Goal: Transaction & Acquisition: Download file/media

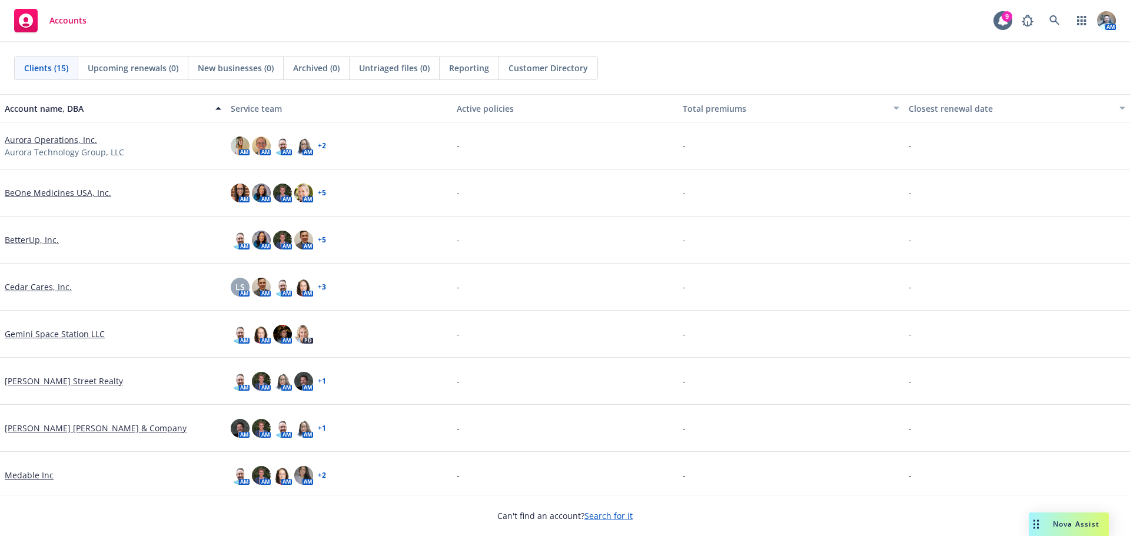
click at [64, 137] on link "Aurora Operations, Inc." at bounding box center [51, 140] width 92 height 12
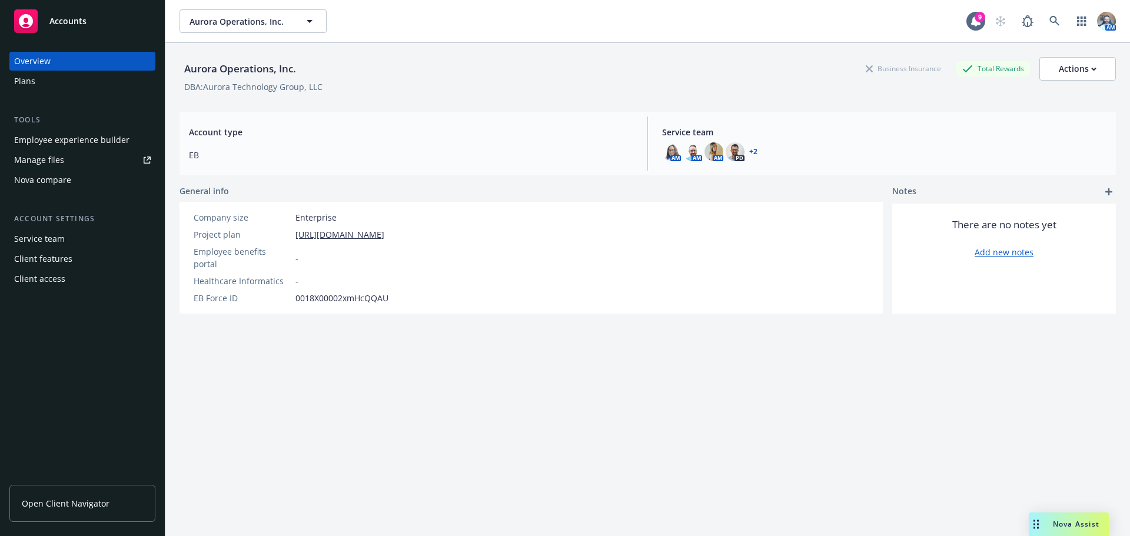
click at [43, 162] on div "Manage files" at bounding box center [39, 160] width 50 height 19
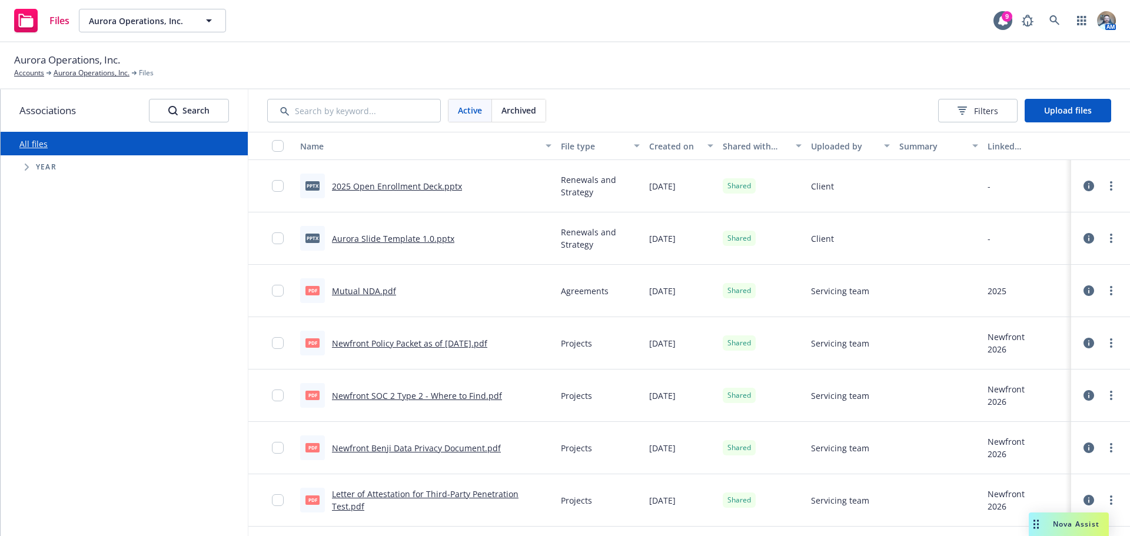
click at [373, 340] on link "Newfront Policy Packet as of 2023-10-09.pdf" at bounding box center [409, 343] width 155 height 11
click at [1107, 341] on link "more" at bounding box center [1111, 343] width 14 height 14
click at [1023, 412] on link "Download" at bounding box center [1050, 415] width 117 height 24
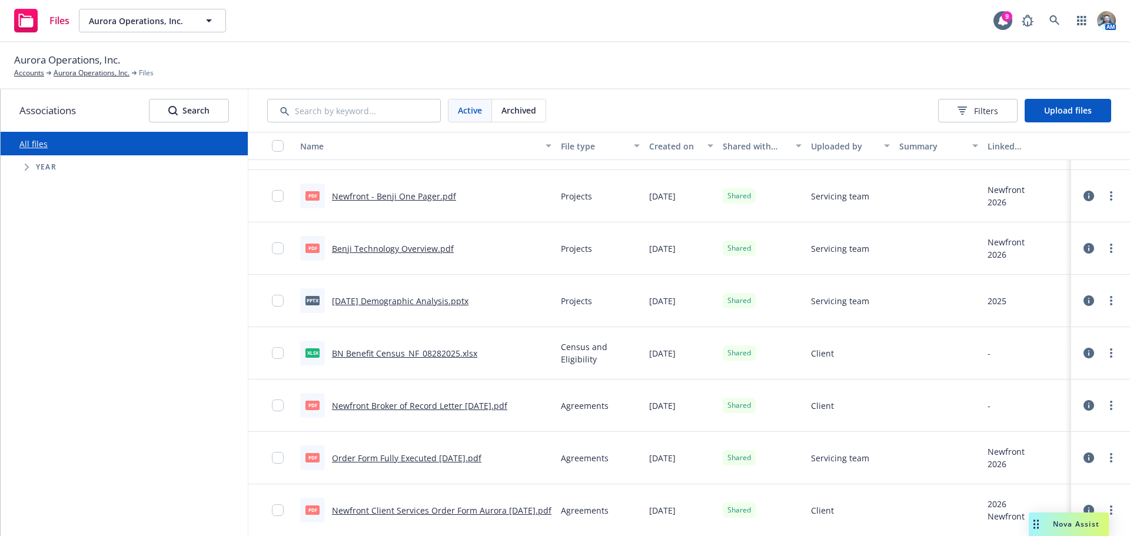
scroll to position [412, 0]
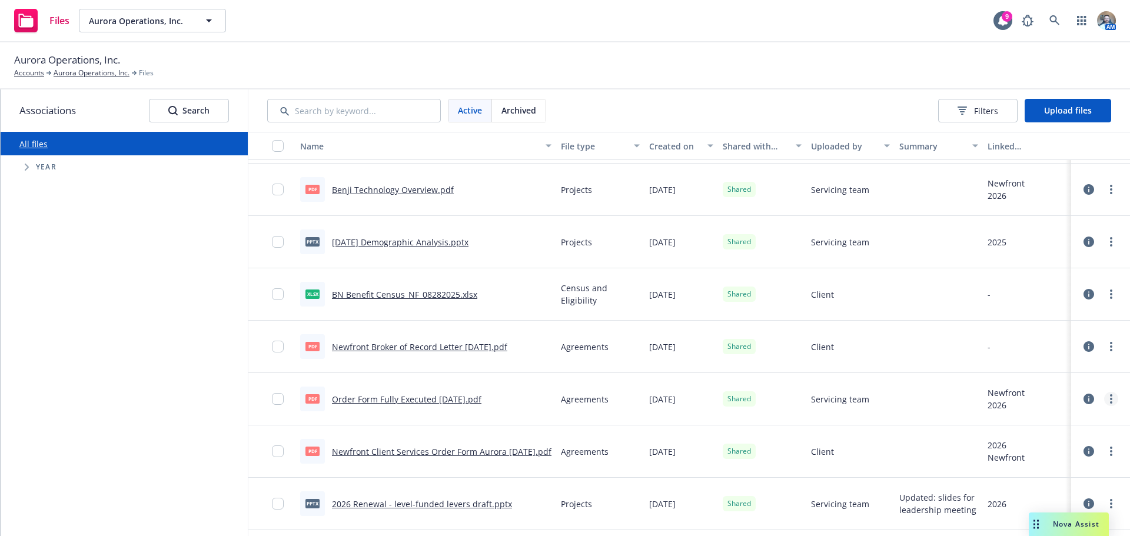
click at [1106, 398] on link "more" at bounding box center [1111, 399] width 14 height 14
click at [1041, 466] on link "Download" at bounding box center [1050, 471] width 117 height 24
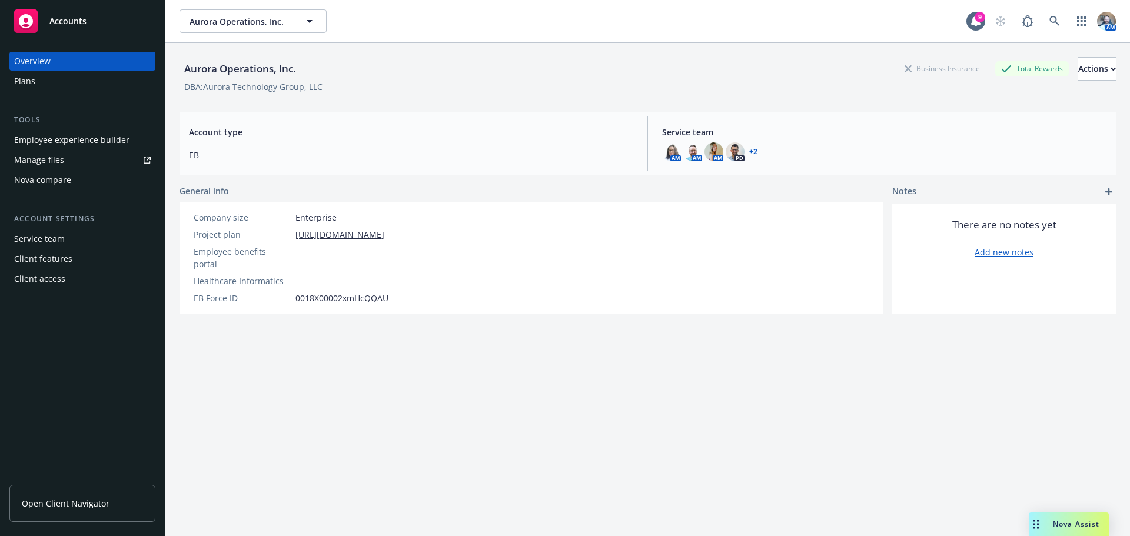
click at [268, 29] on button "Aurora Operations, Inc." at bounding box center [253, 21] width 147 height 24
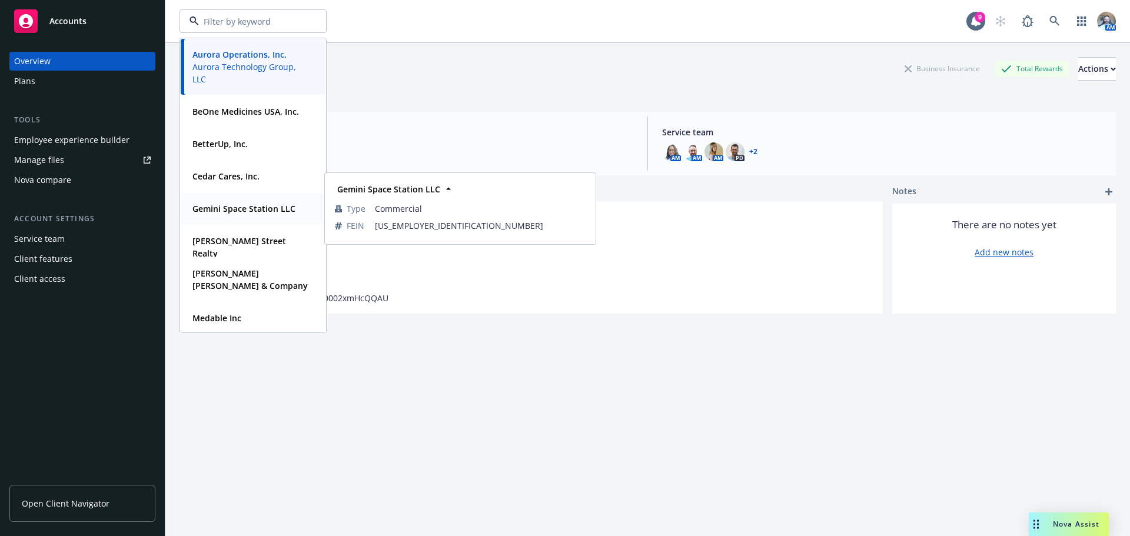
click at [213, 213] on strong "Gemini Space Station LLC" at bounding box center [244, 208] width 103 height 11
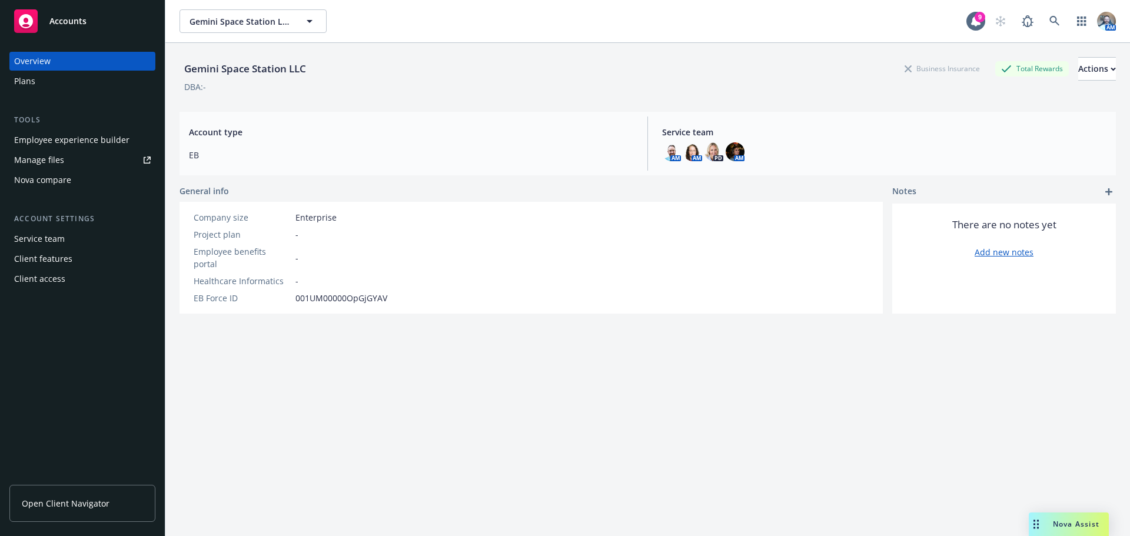
click at [59, 141] on div "Employee experience builder" at bounding box center [71, 140] width 115 height 19
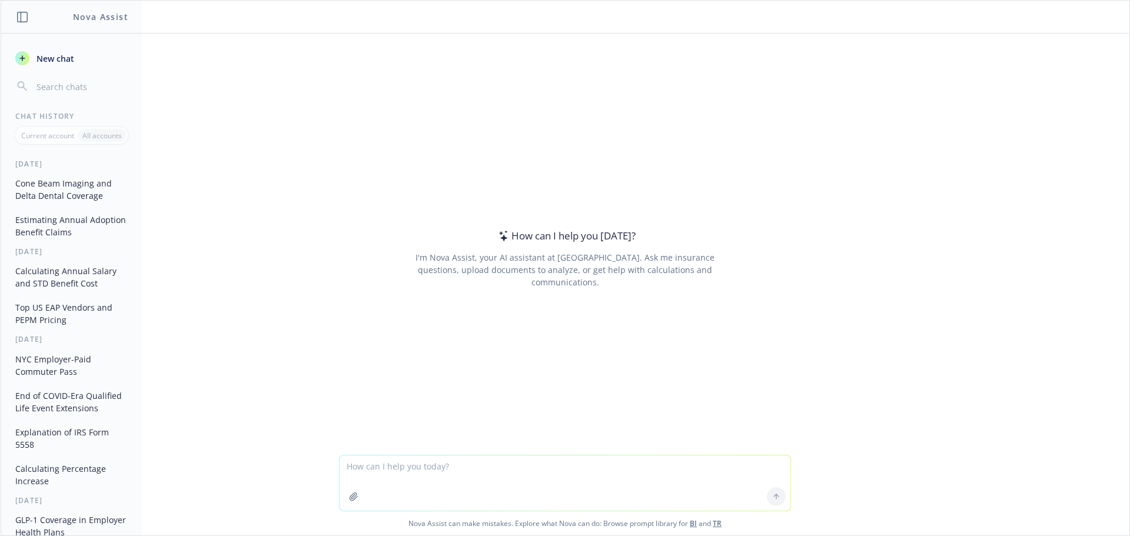
click at [351, 477] on textarea at bounding box center [565, 483] width 451 height 55
type textarea "Do health insurance plans have anti-assignment provisions?"
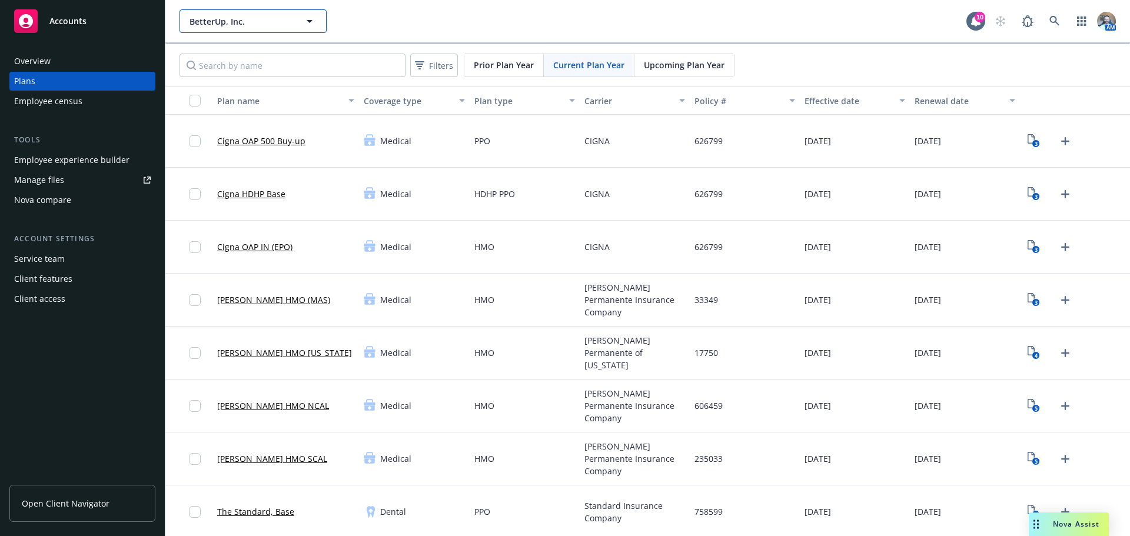
click at [237, 28] on button "BetterUp, Inc." at bounding box center [253, 21] width 147 height 24
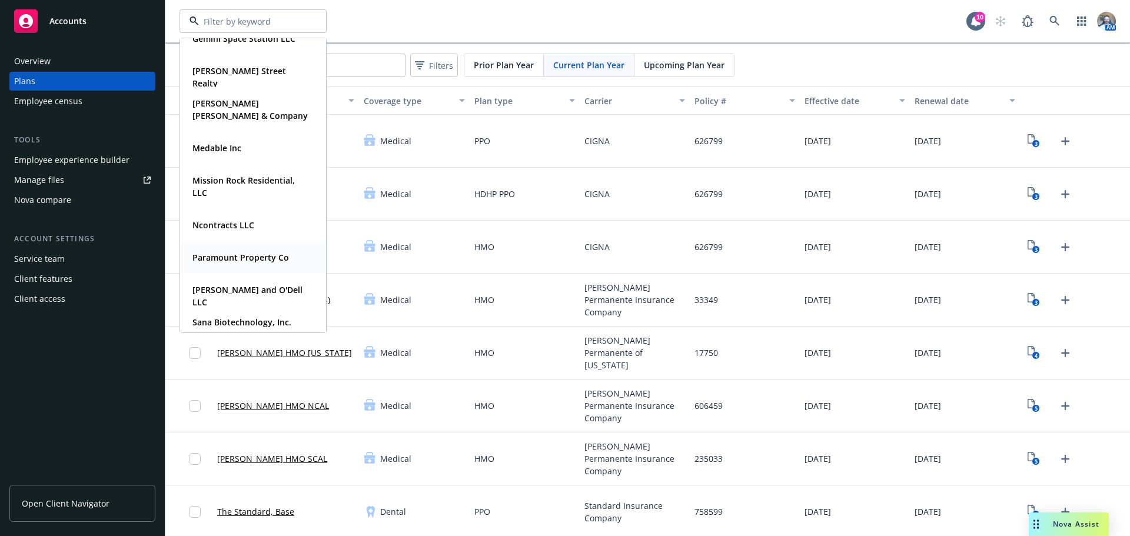
scroll to position [235, 0]
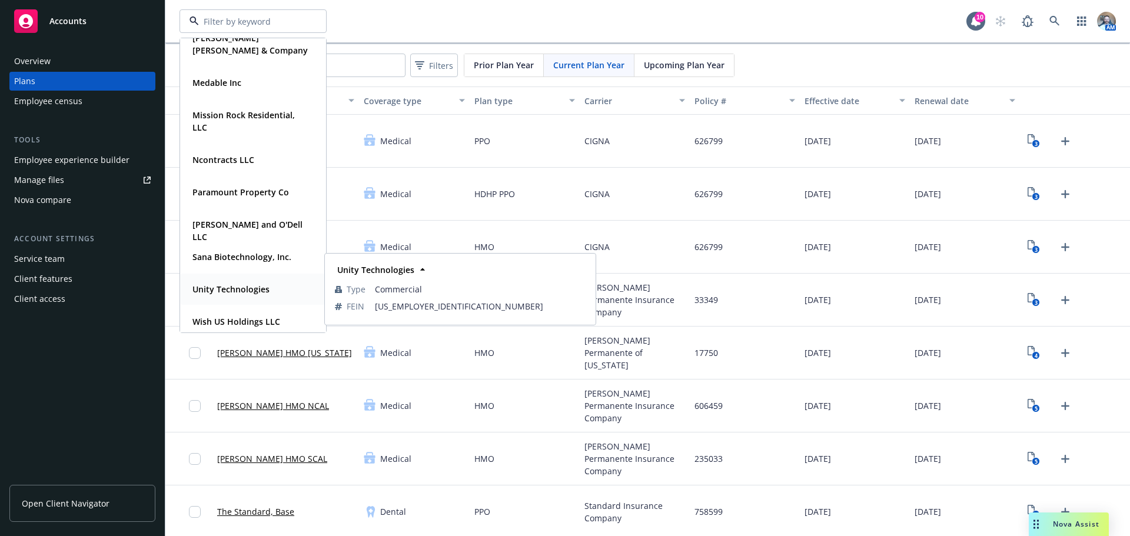
click at [217, 293] on strong "Unity Technologies" at bounding box center [231, 289] width 77 height 11
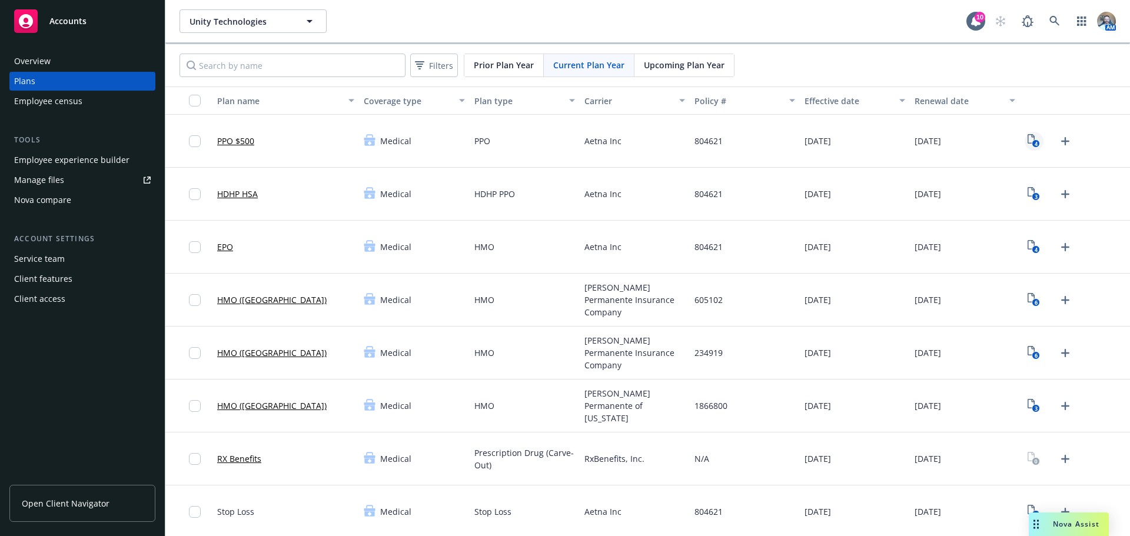
click at [1028, 143] on icon "View Plan Documents" at bounding box center [1031, 138] width 7 height 9
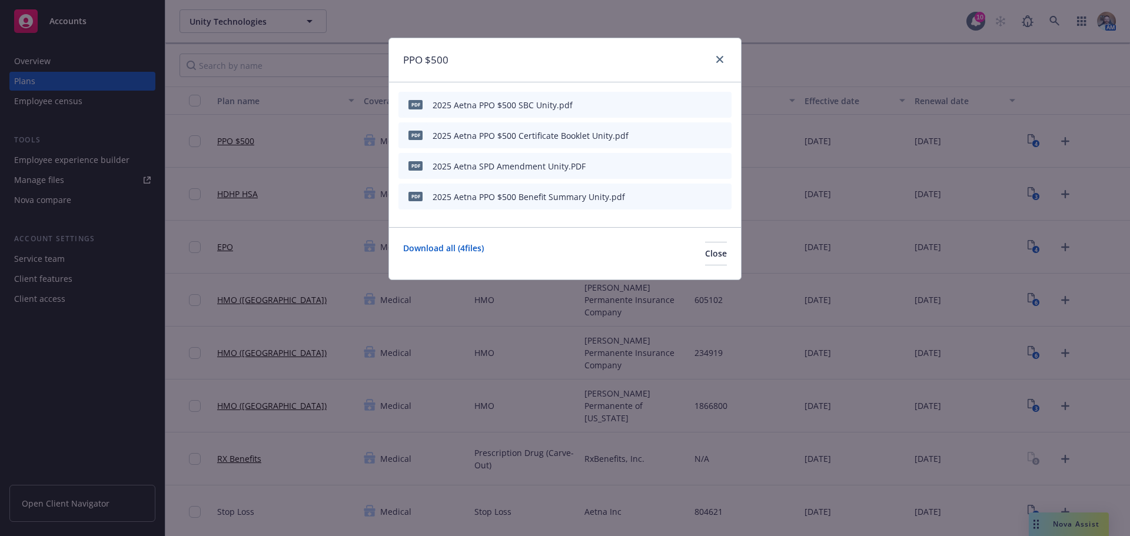
click at [682, 167] on icon "download file" at bounding box center [682, 165] width 9 height 9
click at [719, 65] on link "close" at bounding box center [720, 59] width 14 height 14
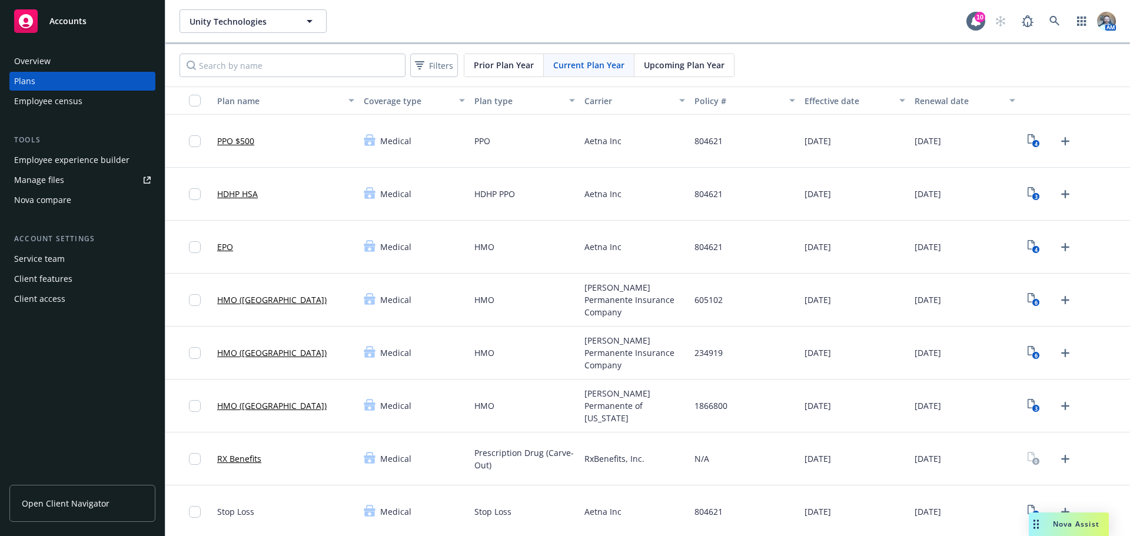
click at [519, 65] on span "Prior Plan Year" at bounding box center [504, 65] width 60 height 12
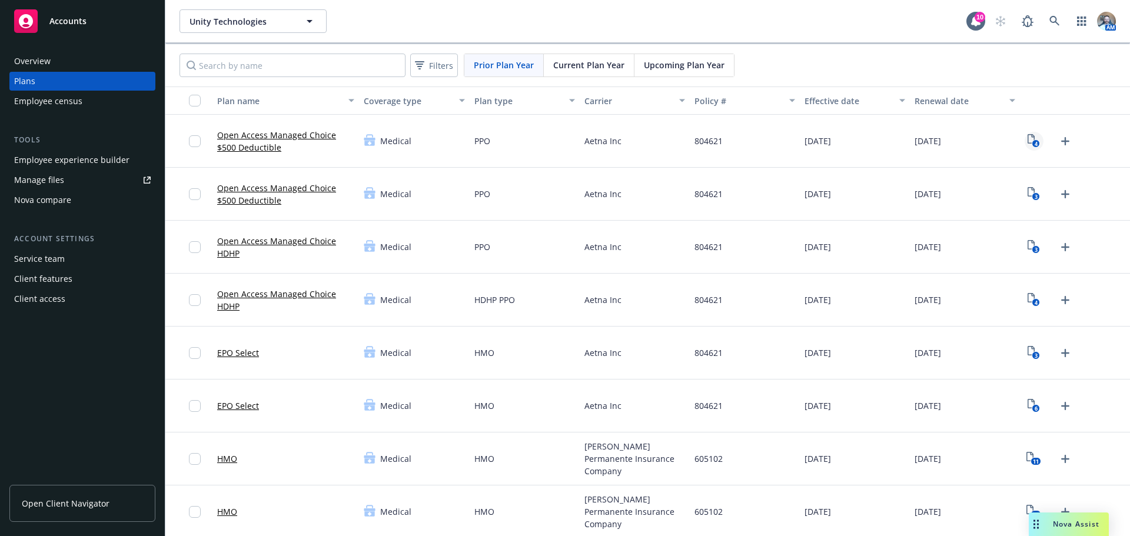
click at [1029, 135] on icon "4" at bounding box center [1034, 141] width 12 height 14
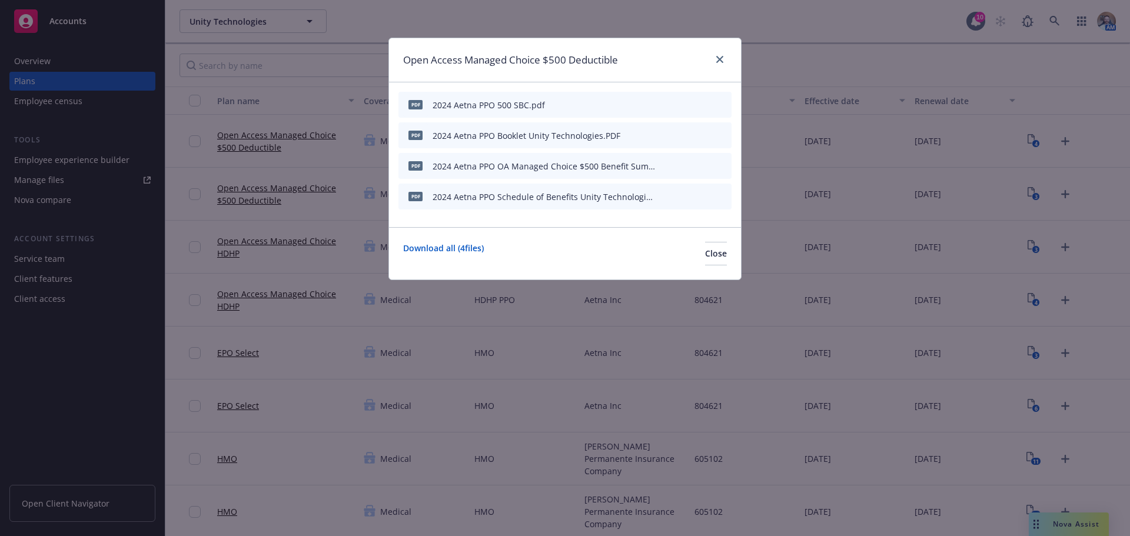
click at [679, 199] on icon "download file" at bounding box center [682, 195] width 9 height 9
click at [676, 135] on div at bounding box center [694, 136] width 65 height 12
click at [679, 137] on div at bounding box center [694, 136] width 65 height 12
click at [679, 138] on icon "download file" at bounding box center [682, 134] width 9 height 9
click at [718, 57] on icon "close" at bounding box center [719, 59] width 7 height 7
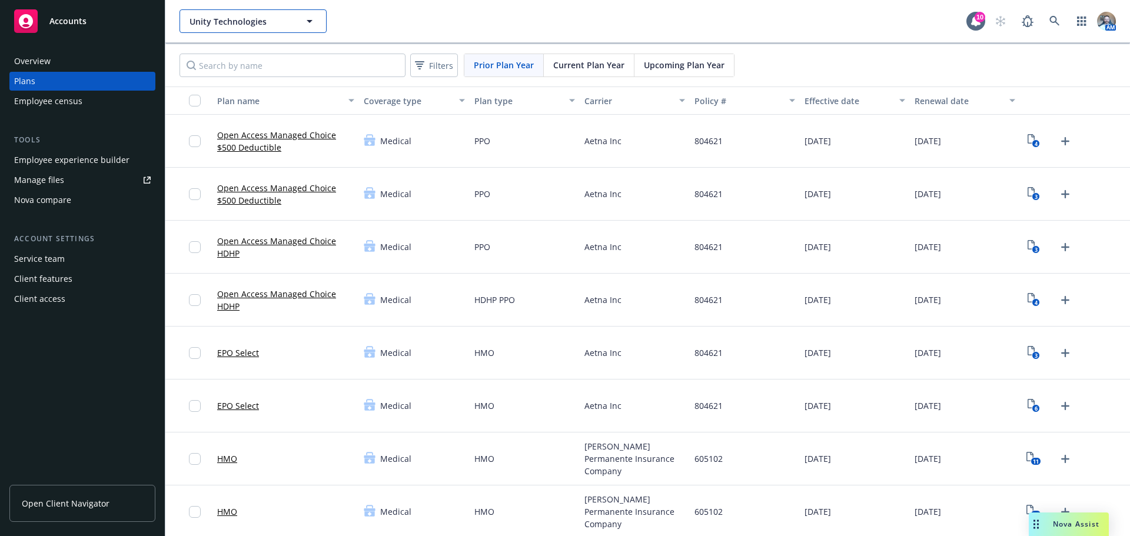
click at [281, 24] on span "Unity Technologies" at bounding box center [241, 21] width 102 height 12
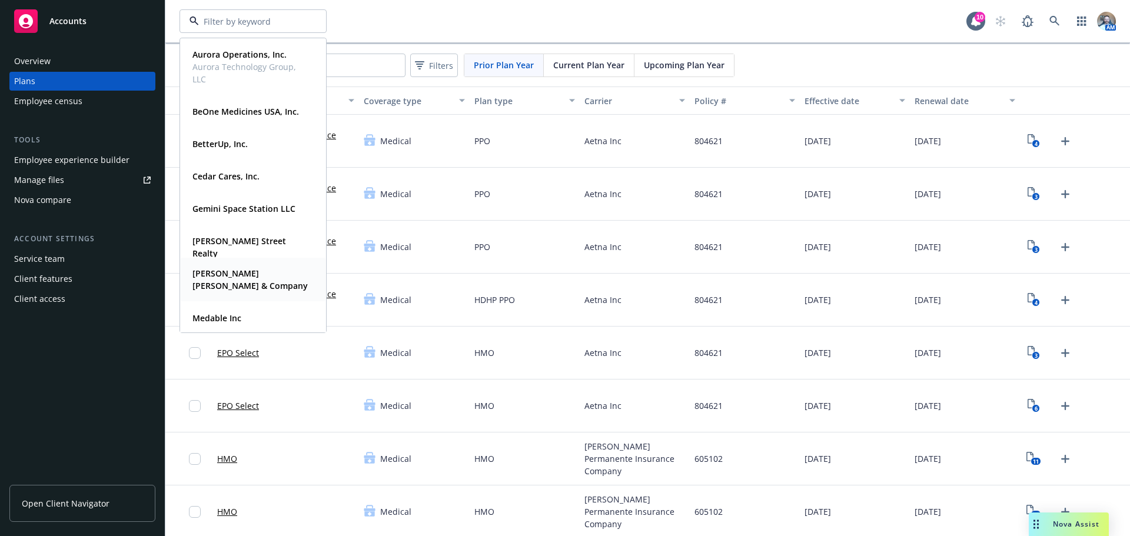
scroll to position [118, 0]
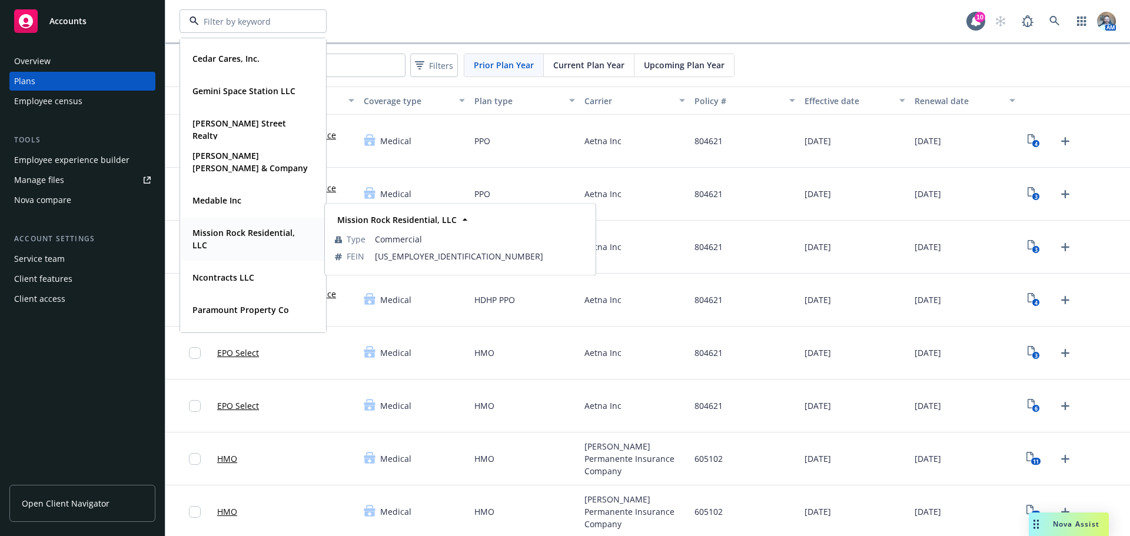
click at [237, 241] on span "Mission Rock Residential, LLC" at bounding box center [252, 239] width 119 height 25
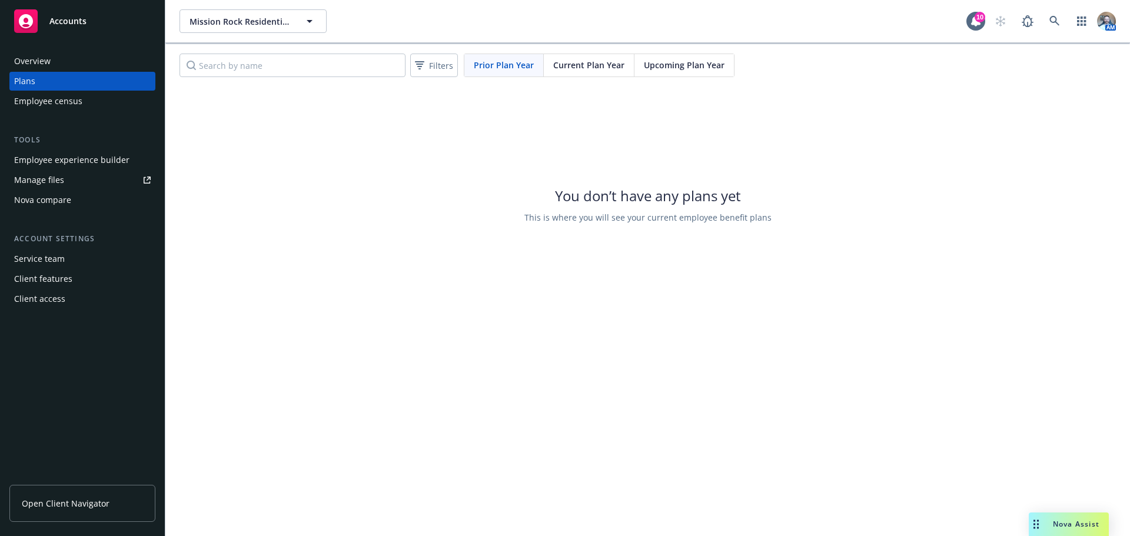
click at [44, 66] on div "Overview" at bounding box center [32, 61] width 37 height 19
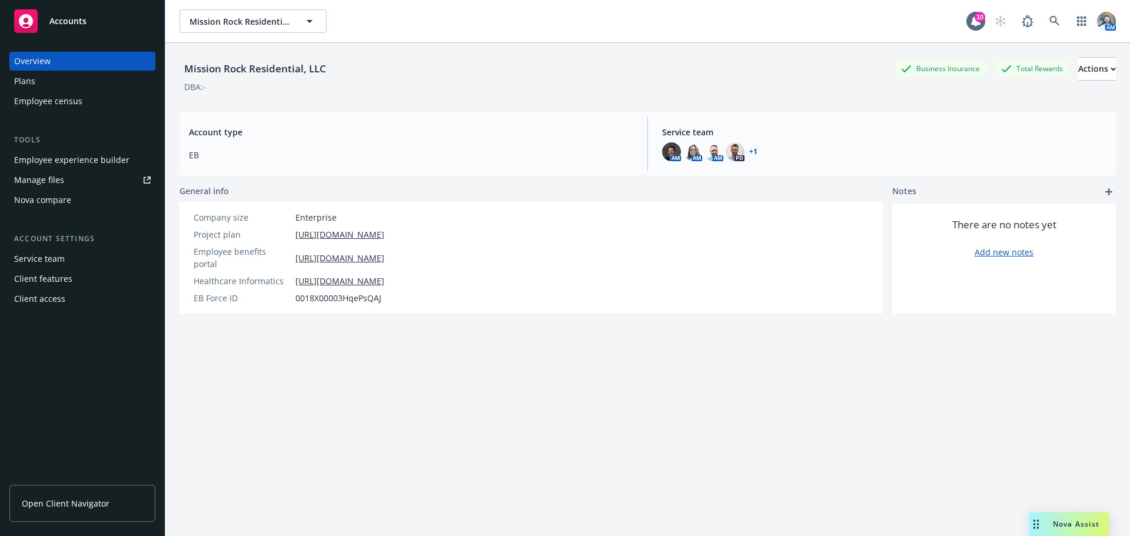
click at [37, 80] on div "Plans" at bounding box center [82, 81] width 137 height 19
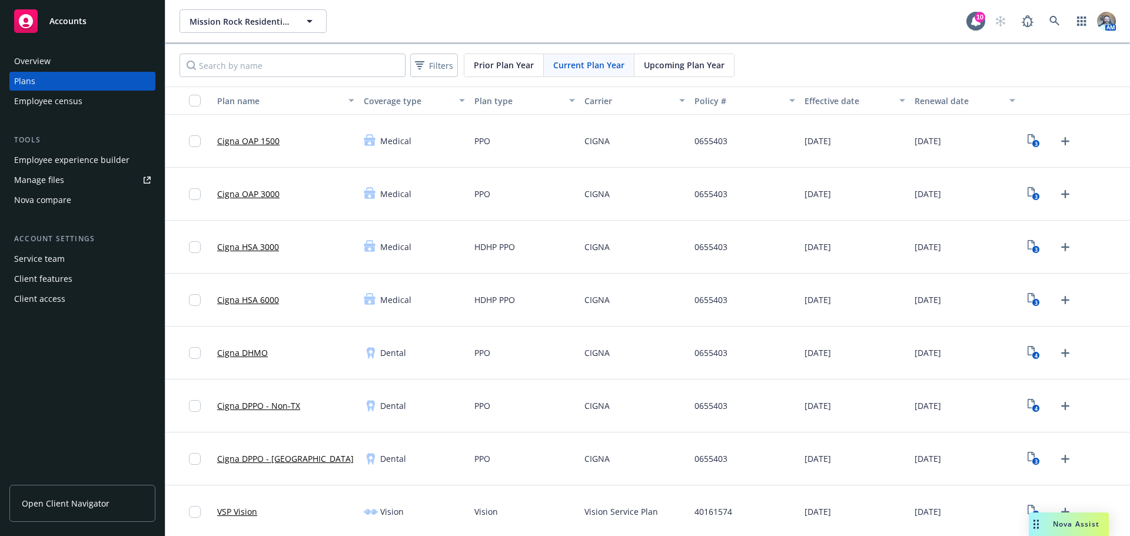
click at [45, 182] on div "Manage files" at bounding box center [39, 180] width 50 height 19
